Goal: Transaction & Acquisition: Download file/media

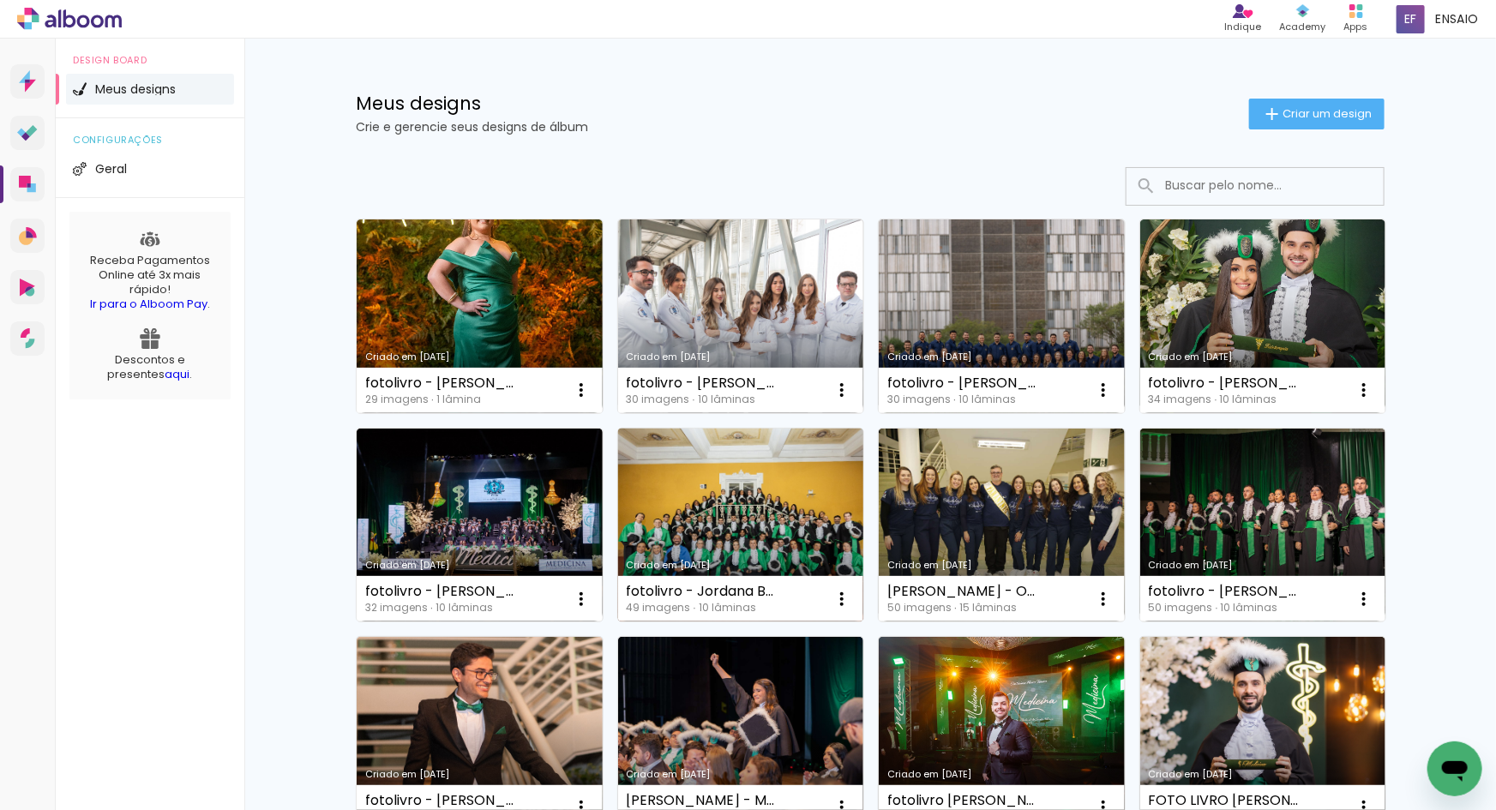
scroll to position [1051, 0]
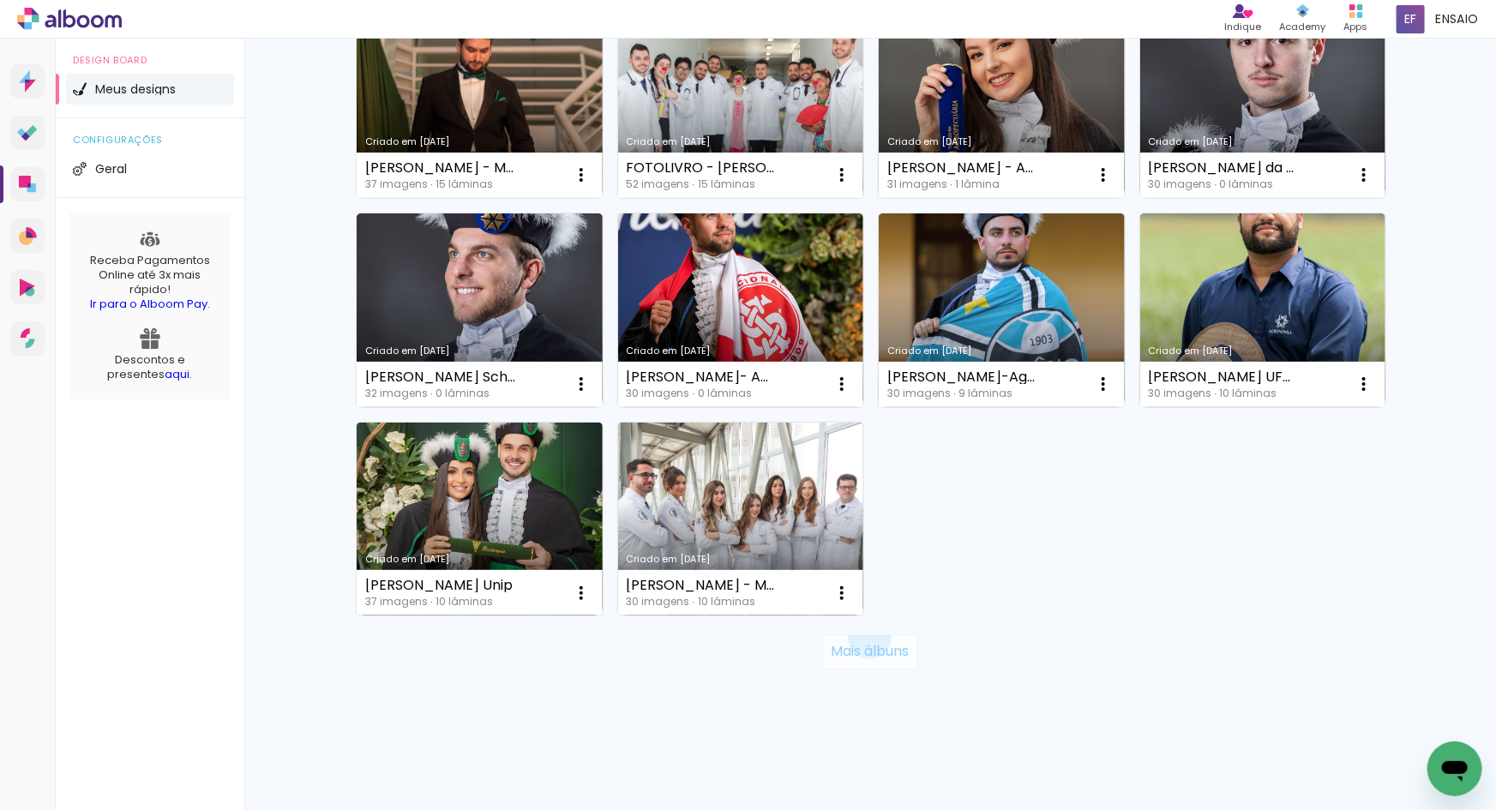
click at [863, 637] on paper-button "Mais álbuns" at bounding box center [869, 652] width 95 height 34
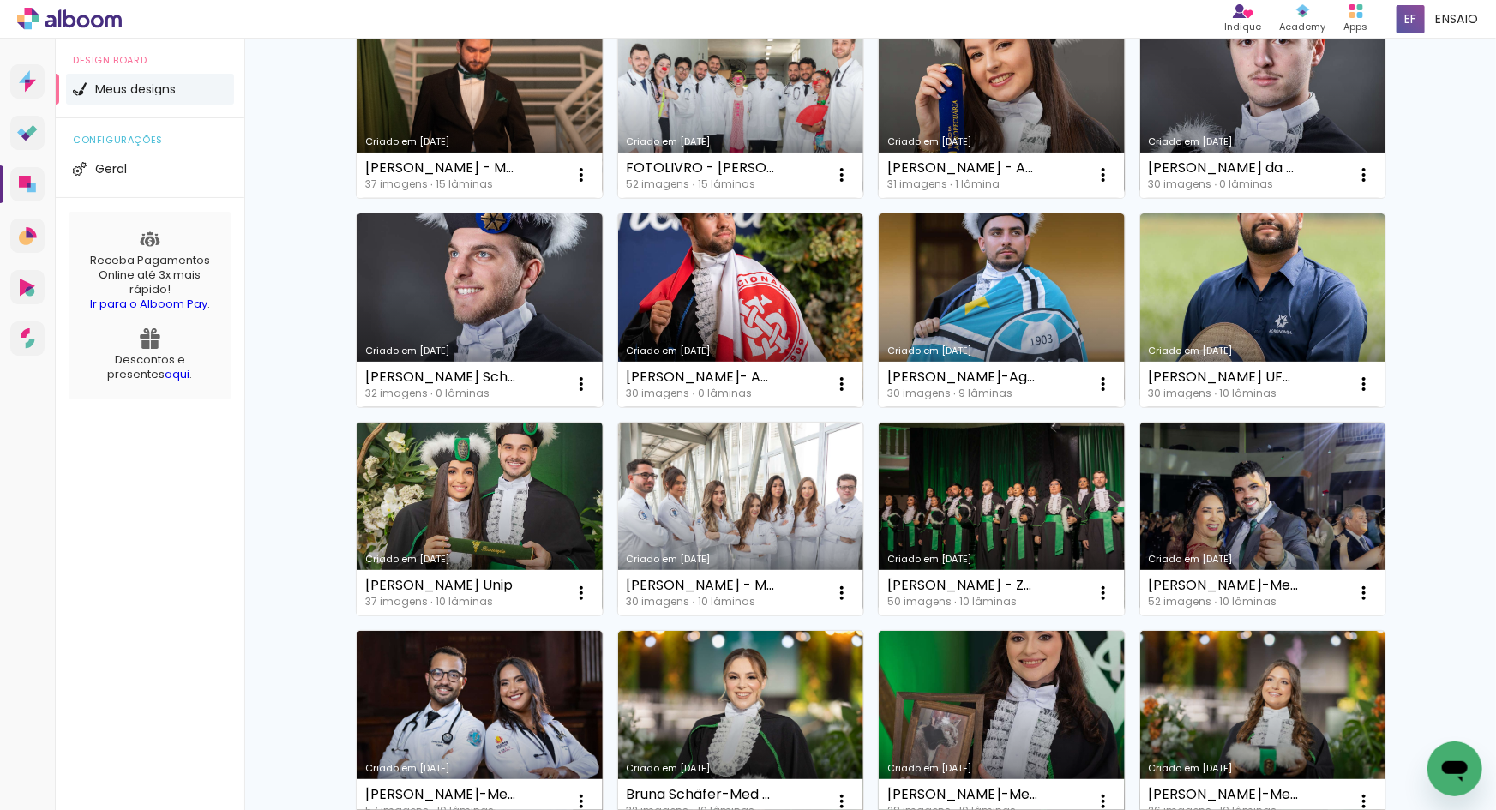
scroll to position [2303, 0]
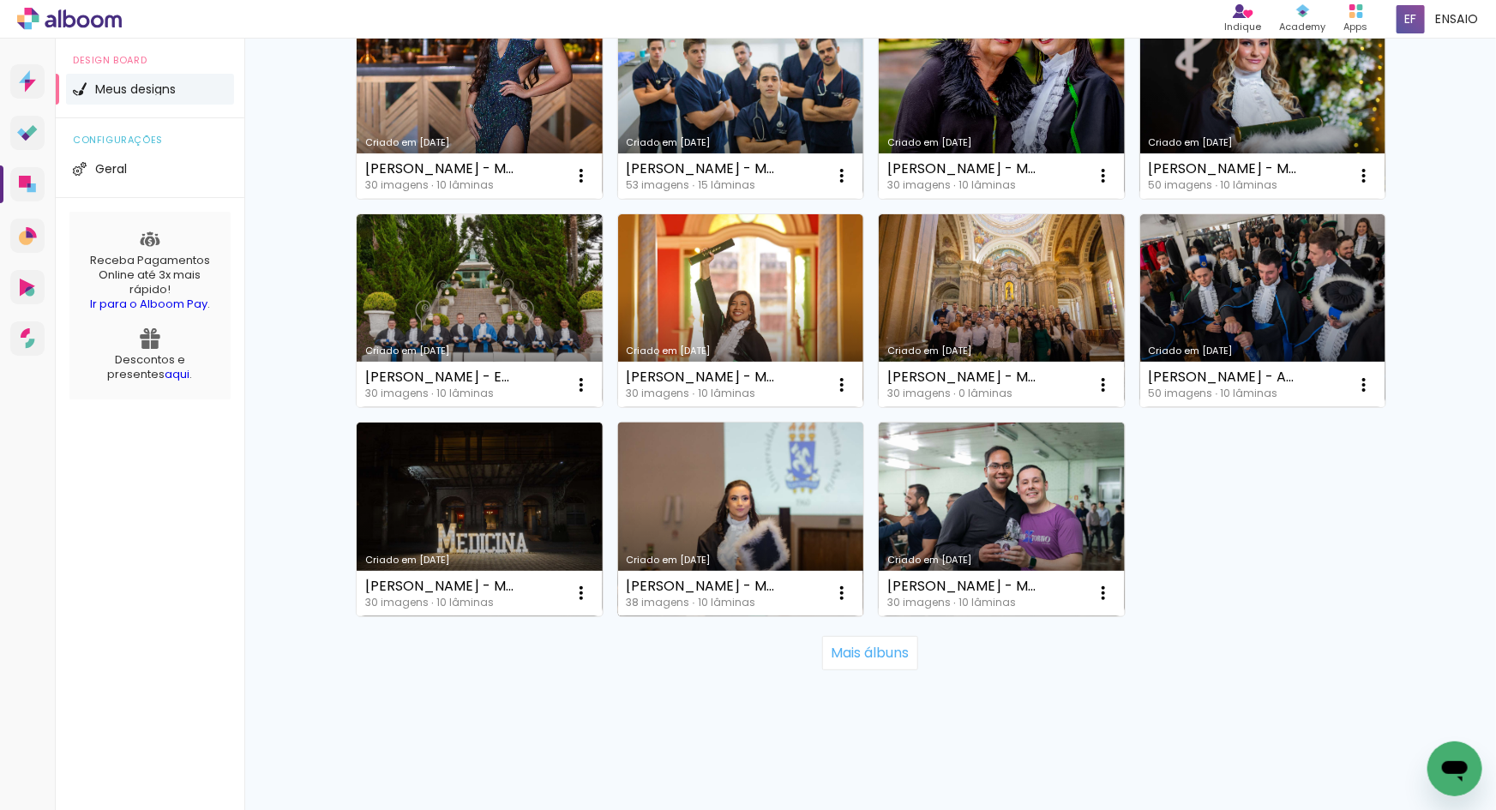
click at [721, 483] on link "Criado em [DATE]" at bounding box center [741, 520] width 246 height 194
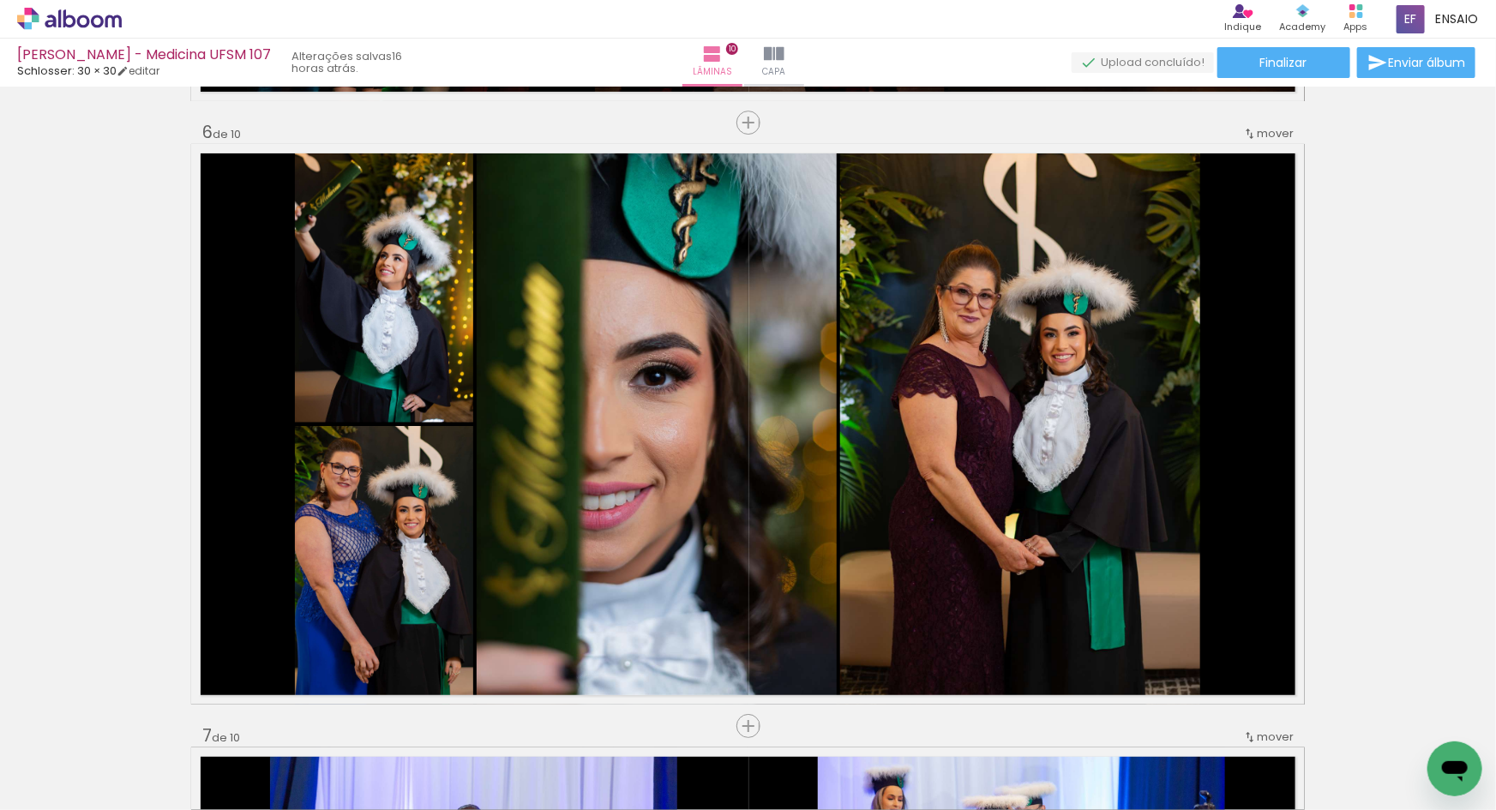
scroll to position [3026, 0]
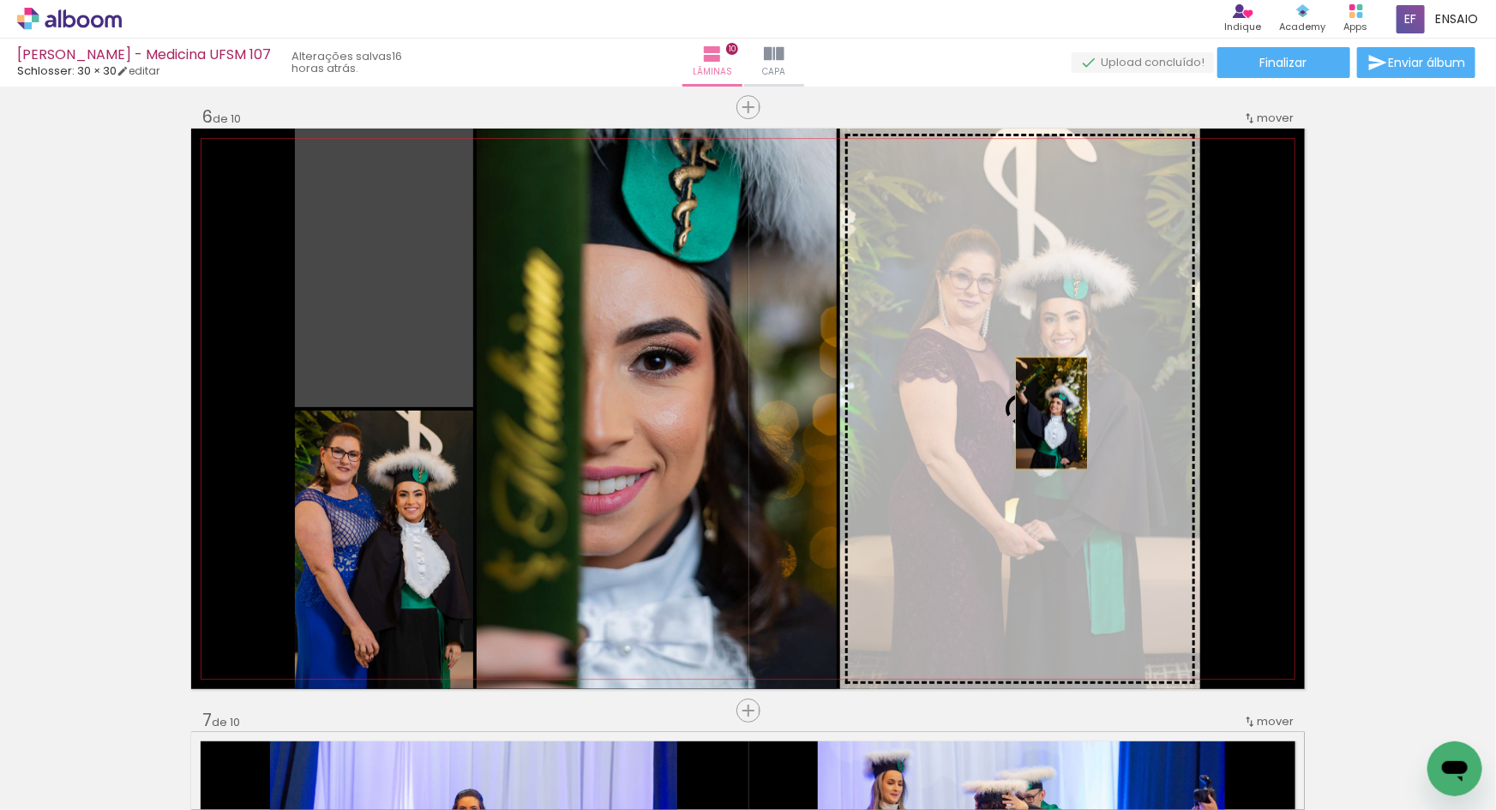
drag, startPoint x: 325, startPoint y: 272, endPoint x: 1046, endPoint y: 413, distance: 735.0
click at [0, 0] on slot at bounding box center [0, 0] width 0 height 0
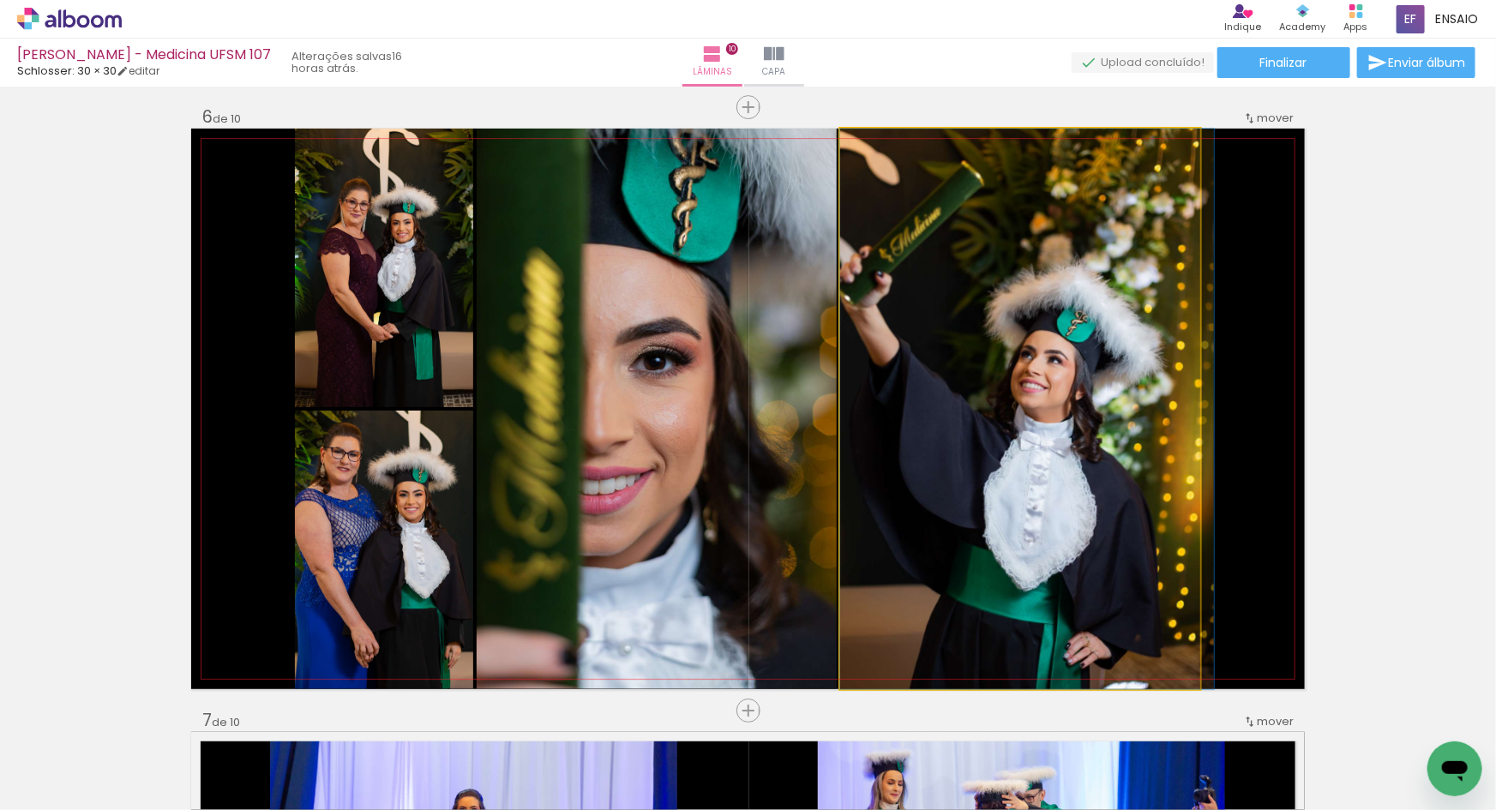
drag, startPoint x: 974, startPoint y: 533, endPoint x: 1012, endPoint y: 528, distance: 38.0
drag, startPoint x: 932, startPoint y: 526, endPoint x: 978, endPoint y: 521, distance: 45.7
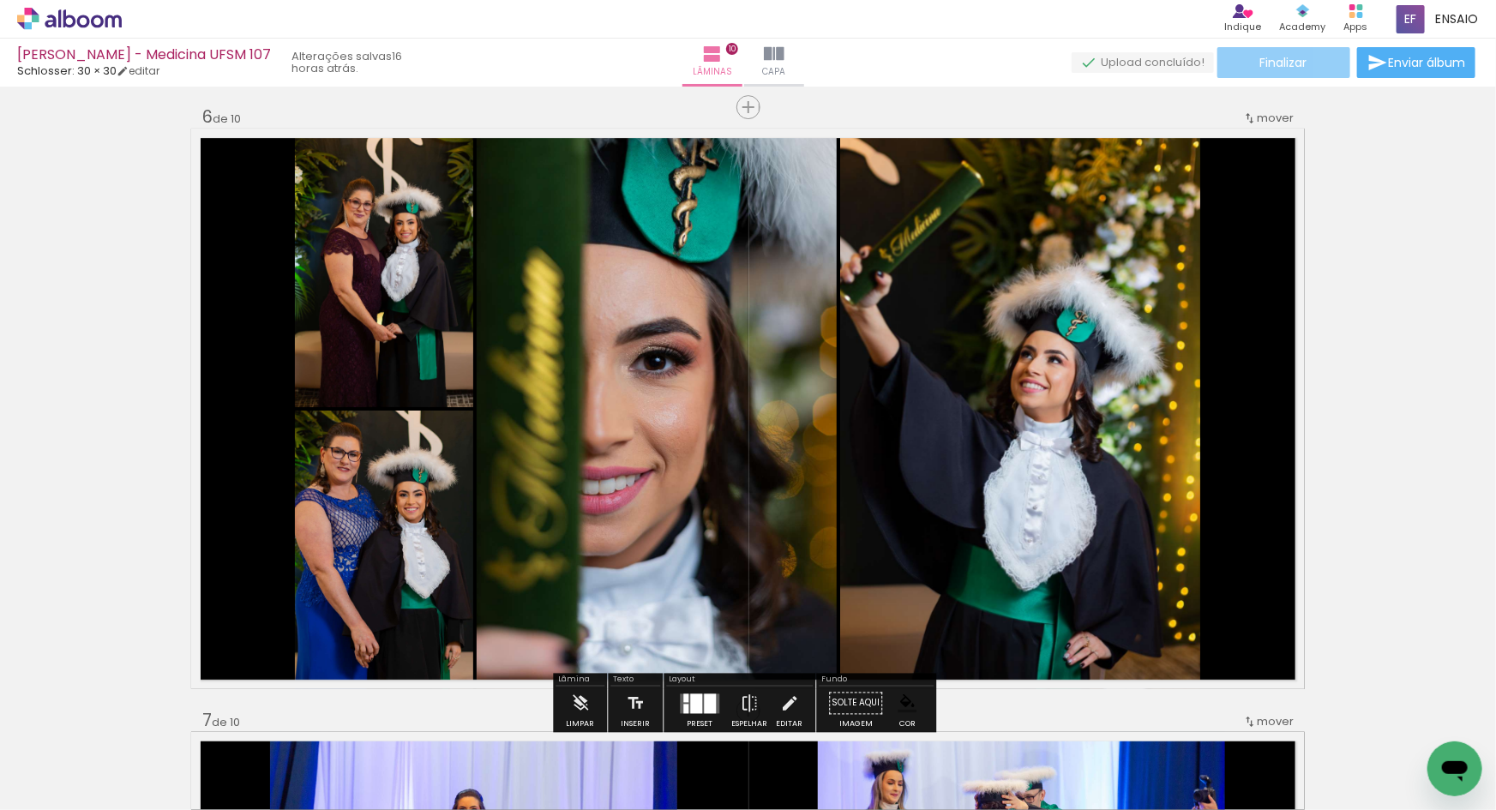
click at [1303, 69] on span "Finalizar" at bounding box center [1284, 63] width 47 height 12
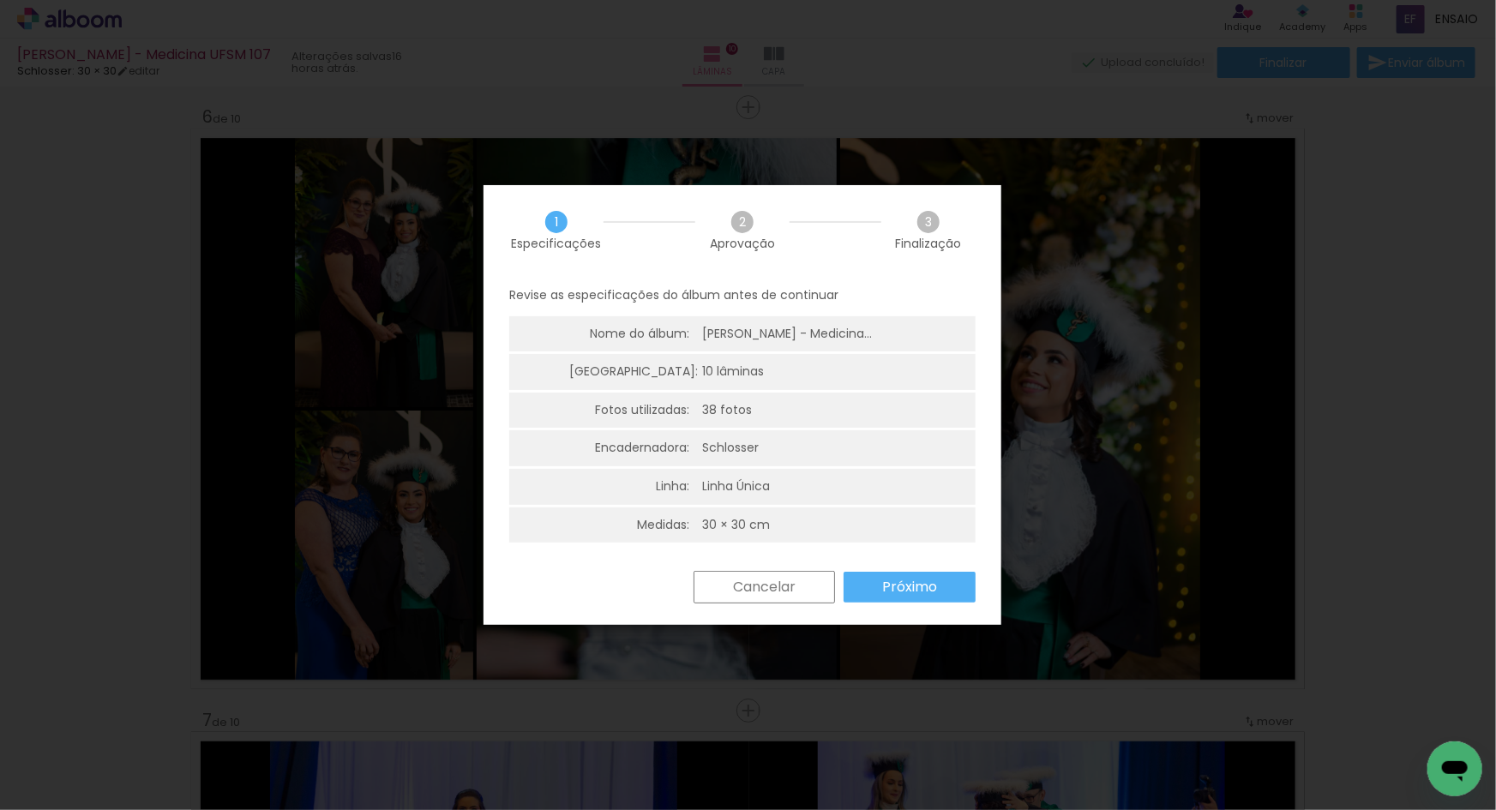
click at [0, 0] on slot "Próximo" at bounding box center [0, 0] width 0 height 0
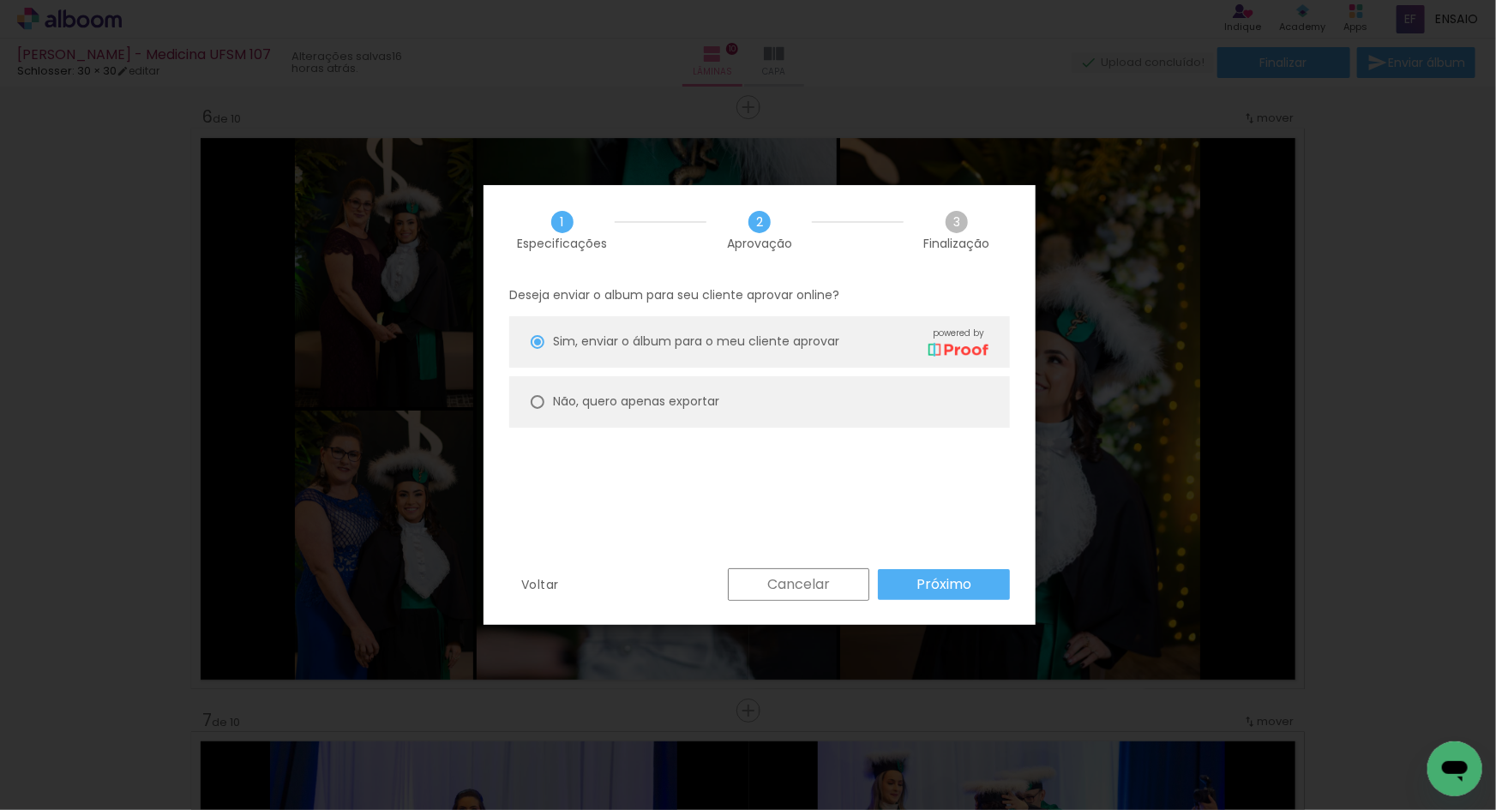
click at [696, 393] on div "Não, quero apenas exportar" at bounding box center [636, 402] width 166 height 18
type paper-radio-button "on"
click at [987, 604] on div "Voltar Cancelar Próximo" at bounding box center [760, 598] width 552 height 58
click at [982, 589] on paper-button "Próximo" at bounding box center [944, 584] width 132 height 31
type input "Alta, 300 DPI"
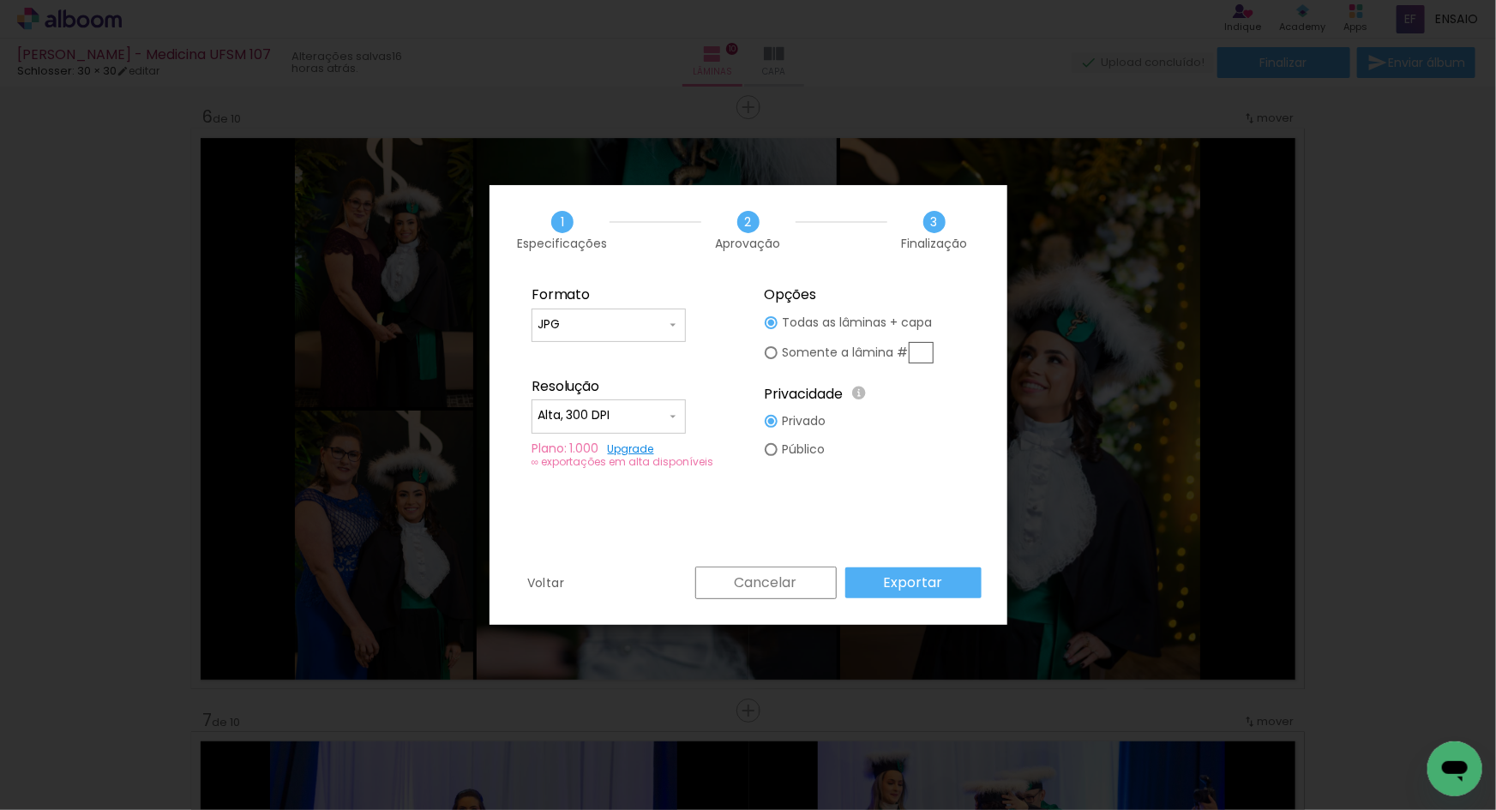
click at [587, 321] on input "JPG" at bounding box center [602, 324] width 129 height 17
click at [600, 353] on paper-item "PDF" at bounding box center [609, 357] width 154 height 34
type input "PDF"
click at [650, 428] on paper-input-container "Alta, 300 DPI" at bounding box center [609, 417] width 154 height 34
click at [652, 448] on paper-item "Baixa" at bounding box center [609, 447] width 154 height 34
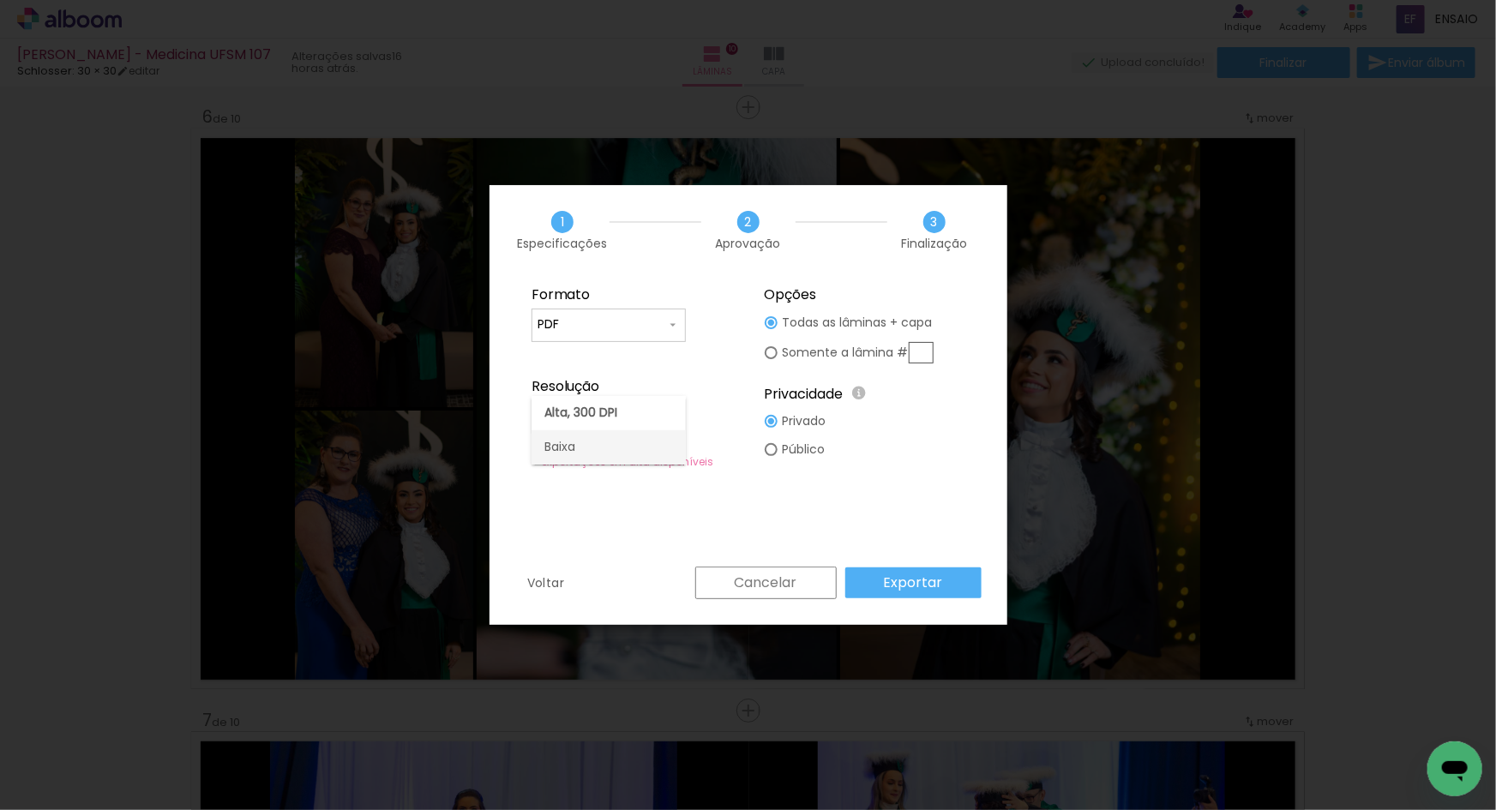
type input "Baixa"
click at [0, 0] on slot "Exportar" at bounding box center [0, 0] width 0 height 0
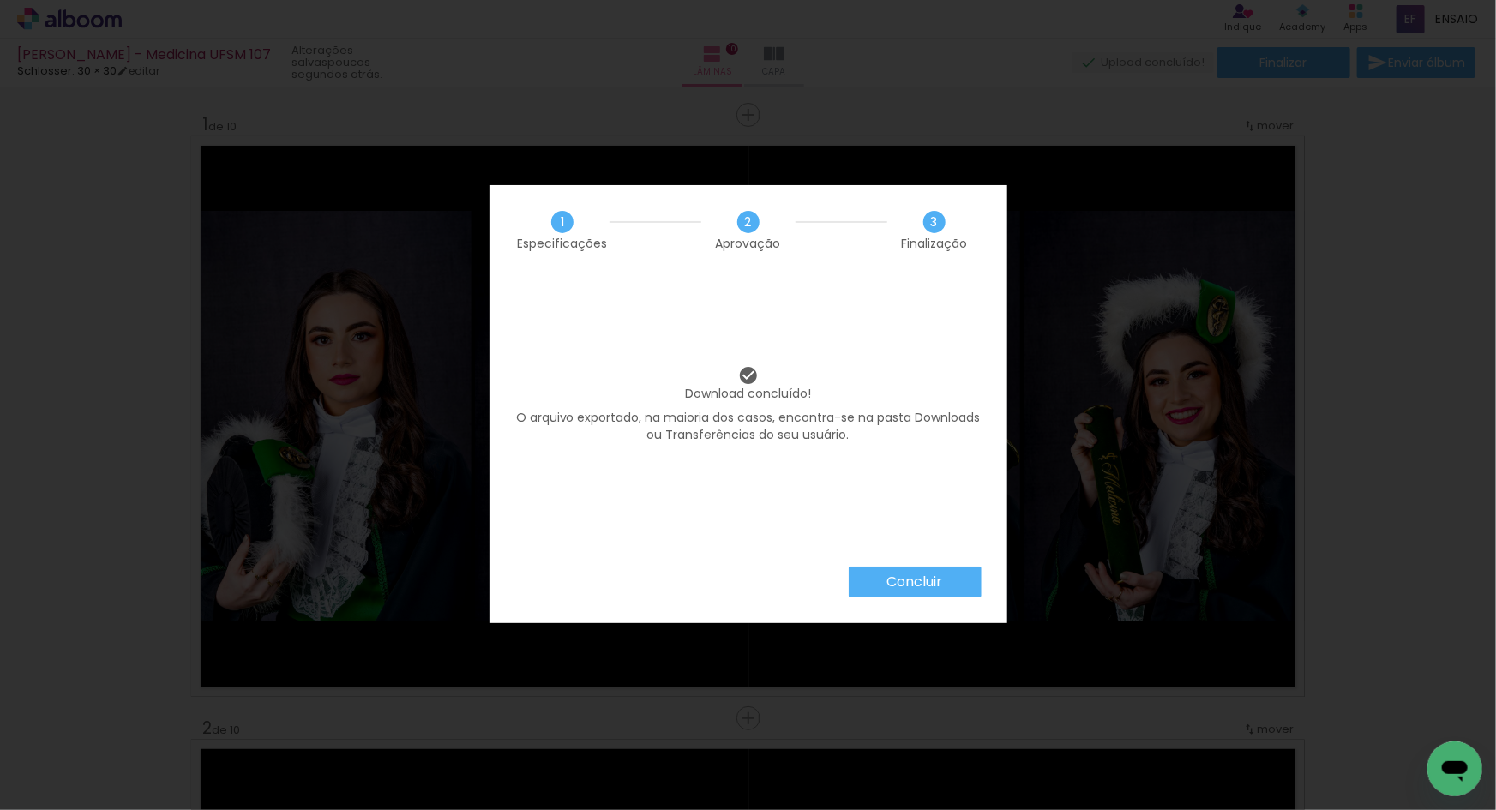
scroll to position [3026, 0]
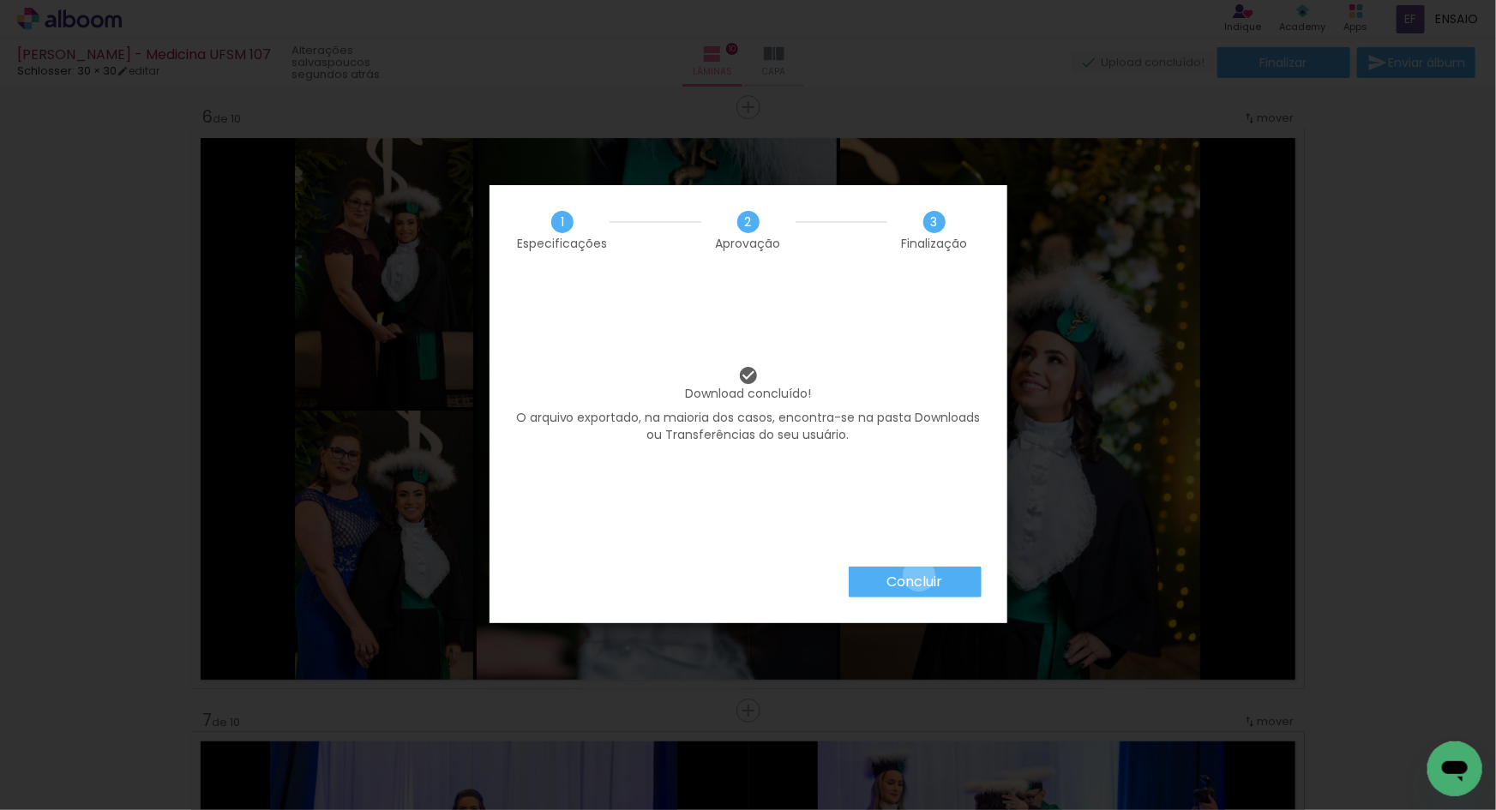
click at [0, 0] on slot "Concluir" at bounding box center [0, 0] width 0 height 0
